Goal: Find specific page/section: Find specific page/section

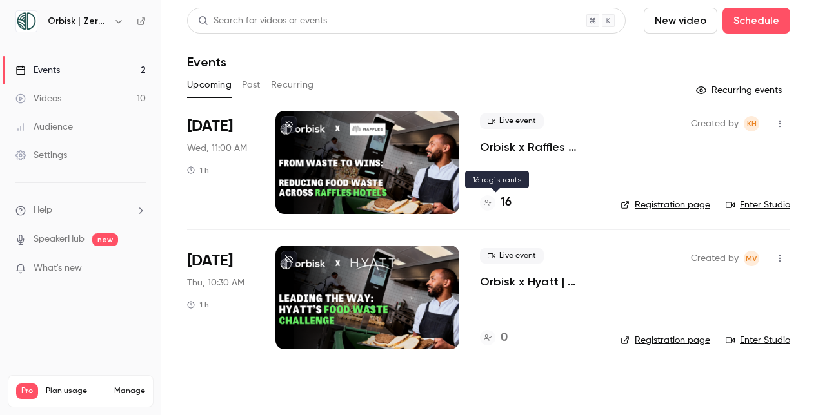
click at [508, 200] on h4 "16" at bounding box center [506, 202] width 11 height 17
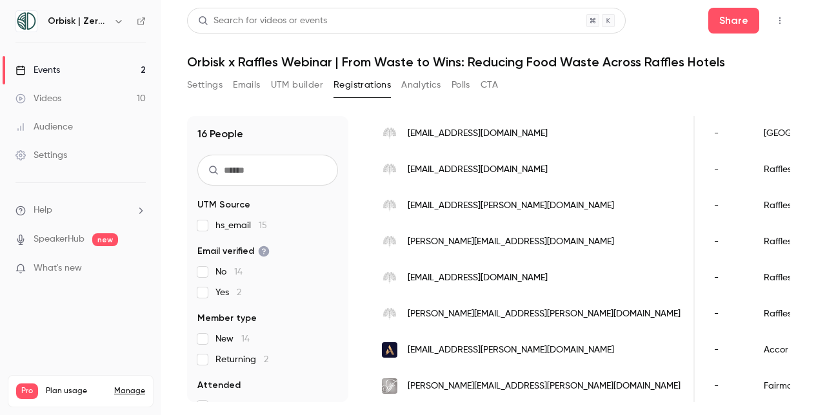
scroll to position [424, 0]
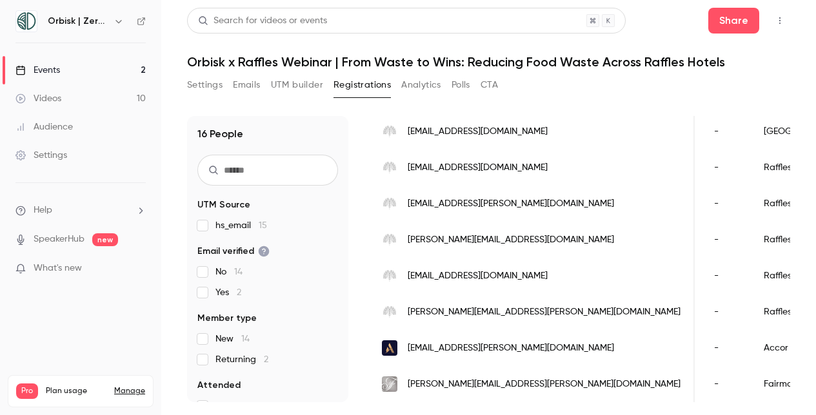
click at [468, 378] on span "[PERSON_NAME][EMAIL_ADDRESS][PERSON_NAME][DOMAIN_NAME]" at bounding box center [544, 385] width 273 height 14
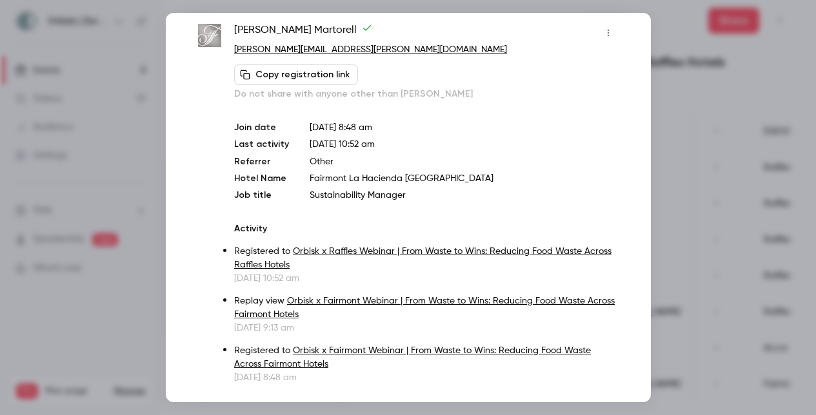
scroll to position [56, 0]
